Goal: Task Accomplishment & Management: Manage account settings

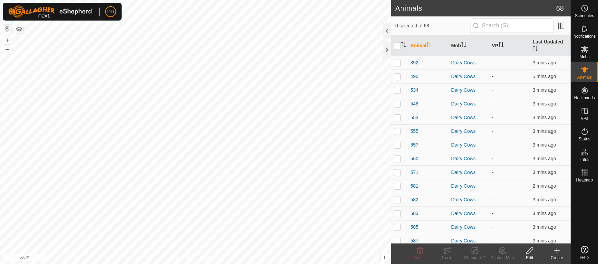
click at [500, 42] on icon "Activate to sort" at bounding box center [500, 44] width 5 height 5
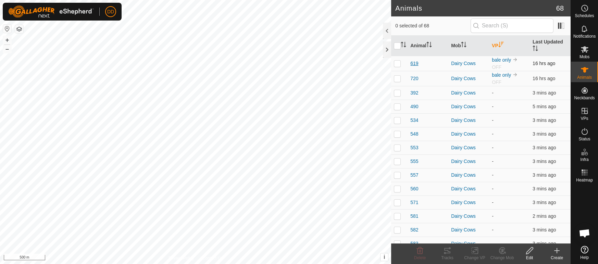
click at [418, 60] on span "619" at bounding box center [414, 63] width 8 height 7
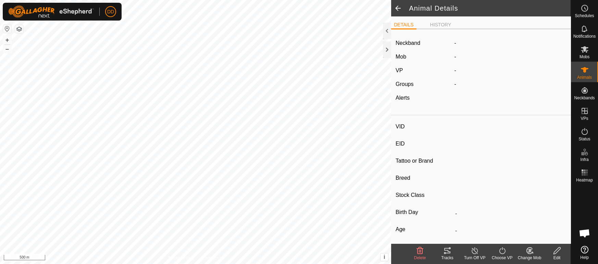
type input "619"
type input "-"
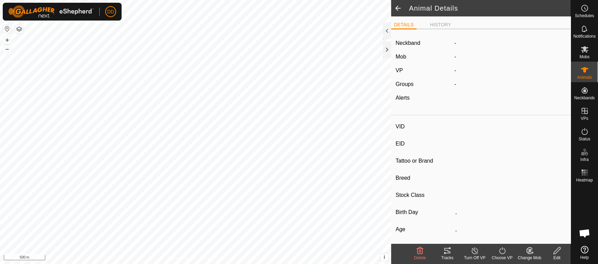
type input "0 kg"
type input "-"
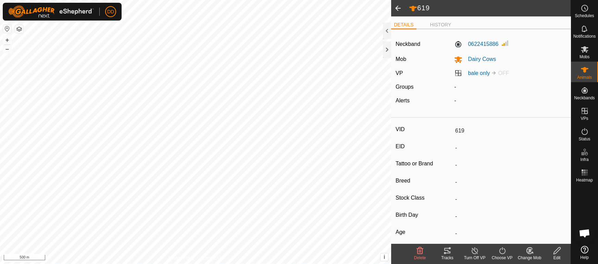
click at [397, 10] on span at bounding box center [398, 8] width 14 height 16
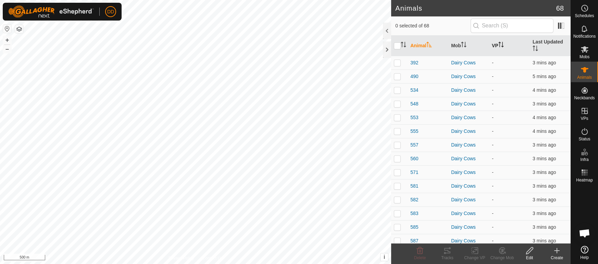
click at [500, 43] on icon "Activate to sort" at bounding box center [500, 44] width 5 height 5
click at [499, 40] on th "VP" at bounding box center [509, 46] width 41 height 21
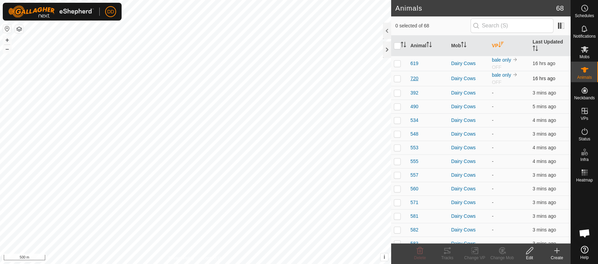
click at [412, 75] on span "720" at bounding box center [414, 78] width 8 height 7
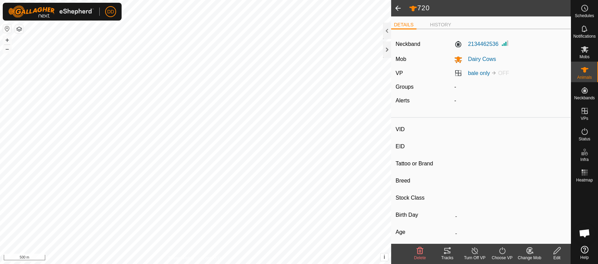
type input "720"
type input "-"
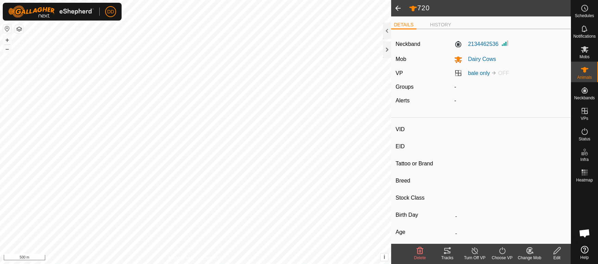
type input "0 kg"
type input "-"
